Goal: Information Seeking & Learning: Learn about a topic

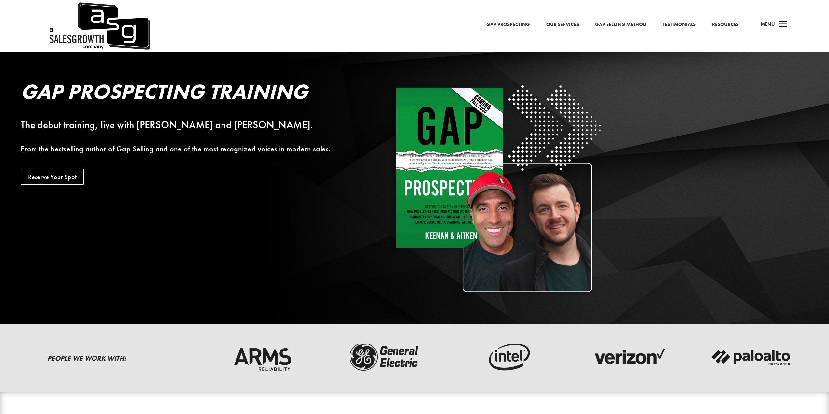
click at [304, 91] on h2 "Gap Prospecting Training" at bounding box center [189, 93] width 337 height 24
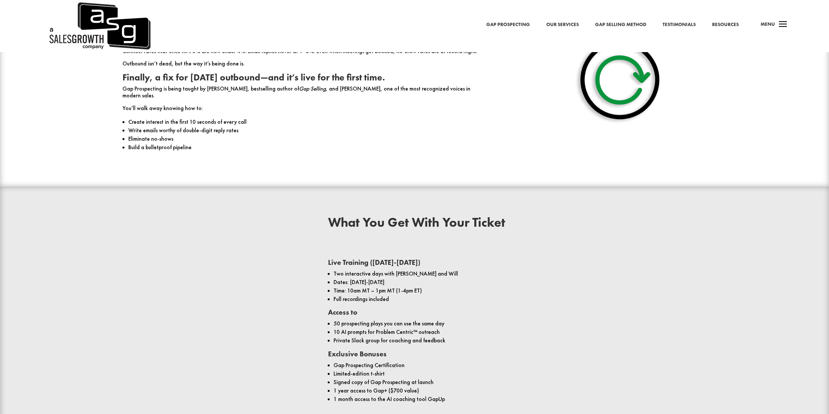
scroll to position [423, 0]
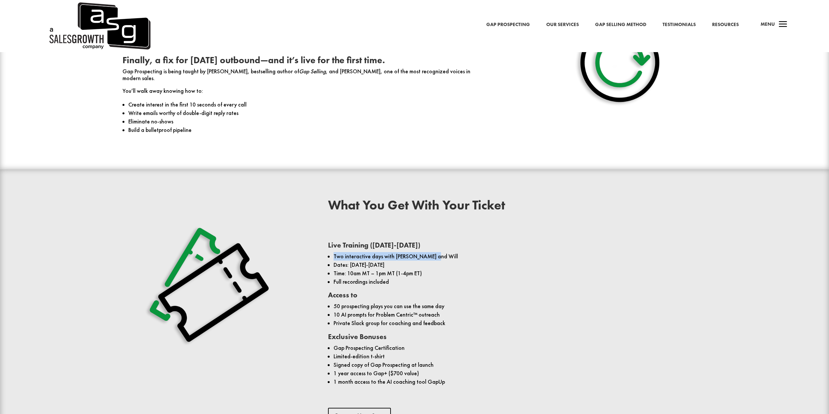
drag, startPoint x: 332, startPoint y: 247, endPoint x: 440, endPoint y: 247, distance: 108.2
click at [440, 252] on ul "Two interactive days with Keenan and Will Dates: October 29-30, 2025 Time: 10am…" at bounding box center [517, 272] width 379 height 40
drag, startPoint x: 404, startPoint y: 280, endPoint x: 325, endPoint y: 251, distance: 84.0
click at [325, 251] on div "What You Get With Your Ticket Live Training (October 29-30) Two interactive day…" at bounding box center [414, 311] width 625 height 243
drag, startPoint x: 335, startPoint y: 295, endPoint x: 412, endPoint y: 303, distance: 77.0
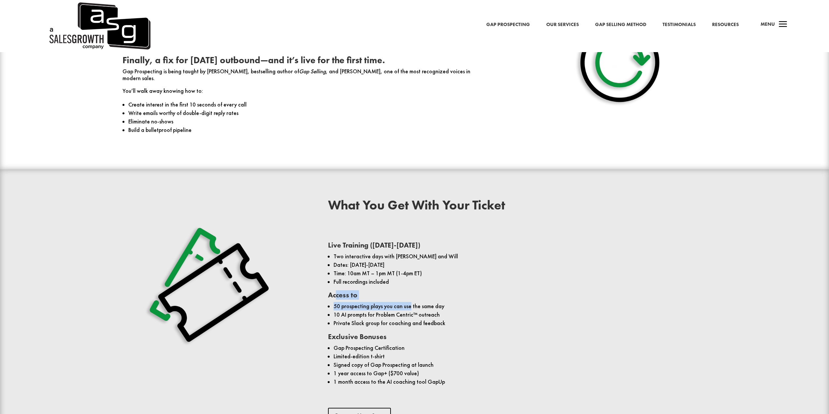
click at [409, 302] on div "Live Training (October 29-30) Two interactive days with Keenan and Will Dates: …" at bounding box center [517, 311] width 379 height 161
click at [412, 303] on li "50 prospecting plays you can use the same day" at bounding box center [520, 306] width 373 height 8
click at [408, 319] on li "Private Slack group for coaching and feedback" at bounding box center [520, 323] width 373 height 8
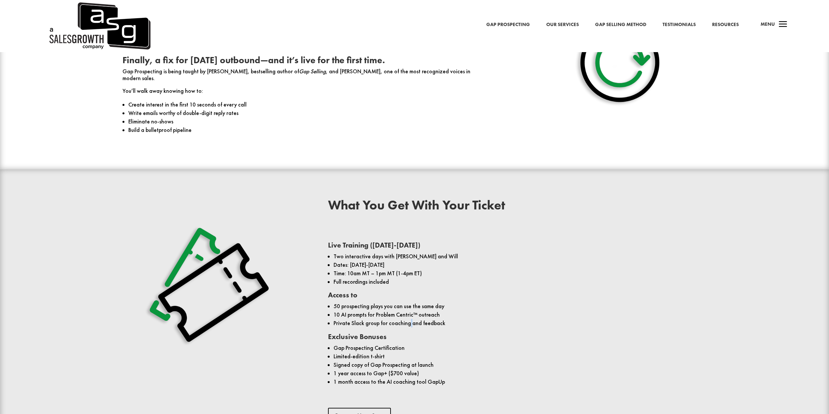
click at [408, 319] on li "Private Slack group for coaching and feedback" at bounding box center [520, 323] width 373 height 8
click at [395, 310] on li "10 AI prompts for Problem Centric™ outreach" at bounding box center [520, 314] width 373 height 8
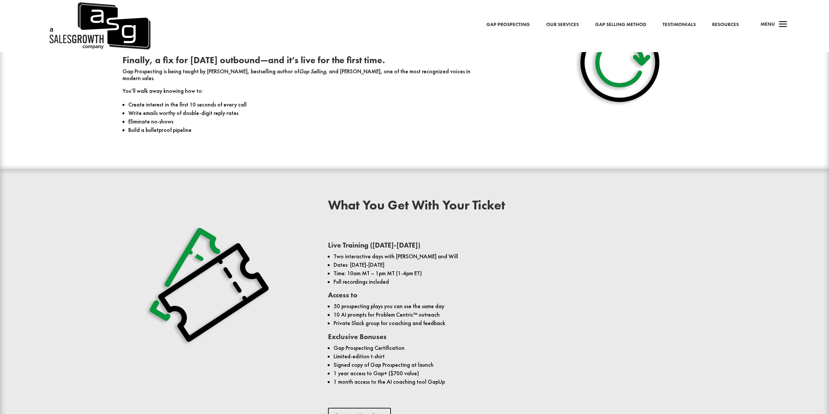
click at [397, 319] on li "Private Slack group for coaching and feedback" at bounding box center [520, 323] width 373 height 8
click at [389, 344] on li "Gap Prospecting Certification" at bounding box center [520, 348] width 373 height 8
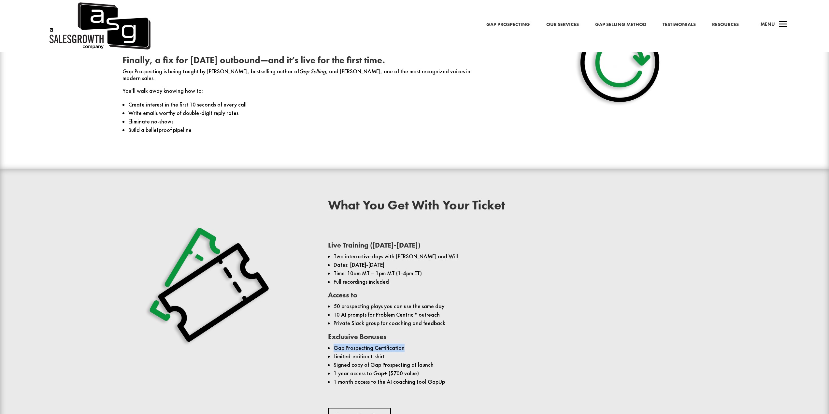
click at [389, 344] on li "Gap Prospecting Certification" at bounding box center [520, 348] width 373 height 8
click at [386, 361] on li "Signed copy of Gap Prospecting at launch" at bounding box center [520, 365] width 373 height 8
click at [396, 369] on li "1 year access to Gap+ ($700 value)" at bounding box center [520, 373] width 373 height 8
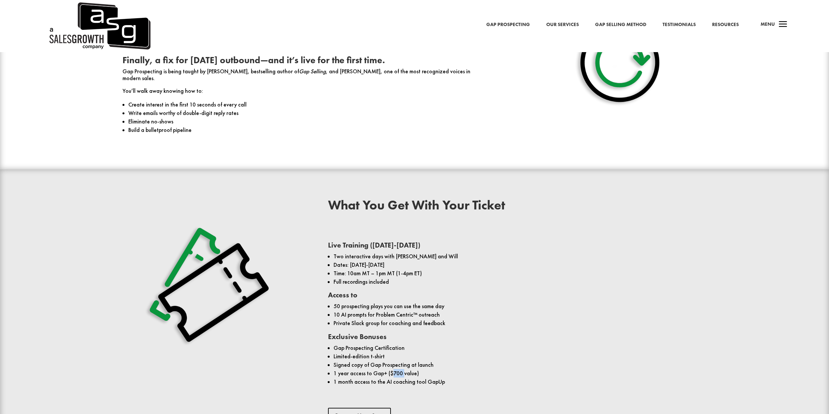
click at [396, 369] on li "1 year access to Gap+ ($700 value)" at bounding box center [520, 373] width 373 height 8
click at [376, 369] on li "1 year access to Gap+ ($700 value)" at bounding box center [520, 373] width 373 height 8
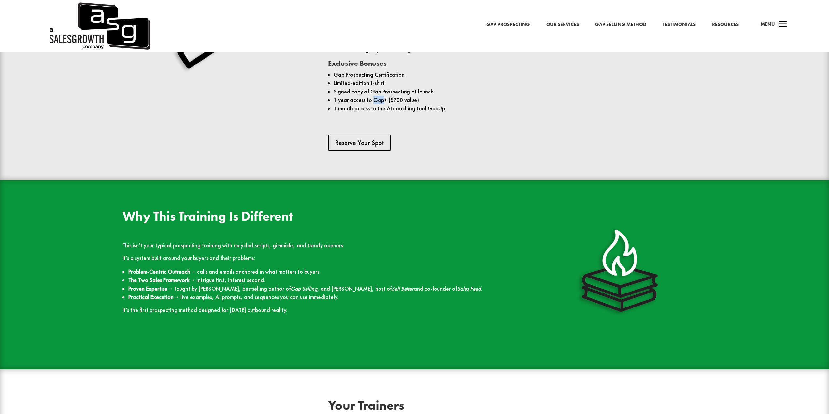
scroll to position [608, 0]
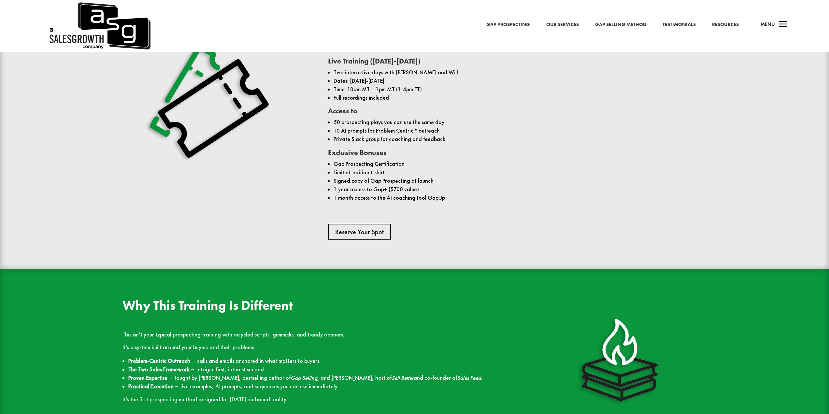
click at [376, 193] on li "1 month access to the AI coaching tool GapUp" at bounding box center [520, 197] width 373 height 8
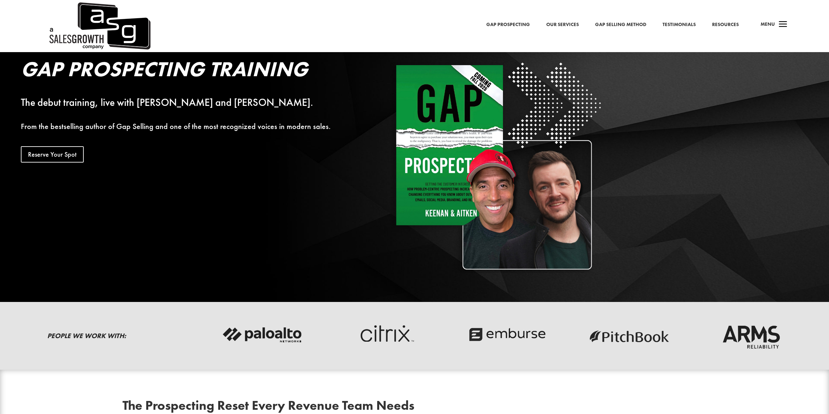
scroll to position [0, 0]
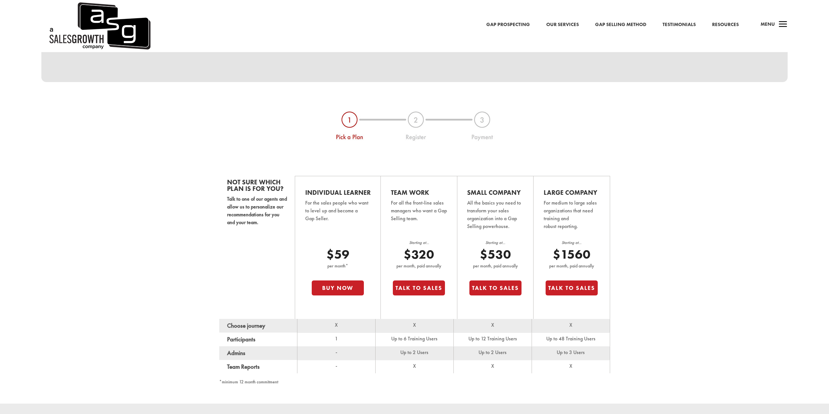
scroll to position [358, 0]
